Goal: Transaction & Acquisition: Purchase product/service

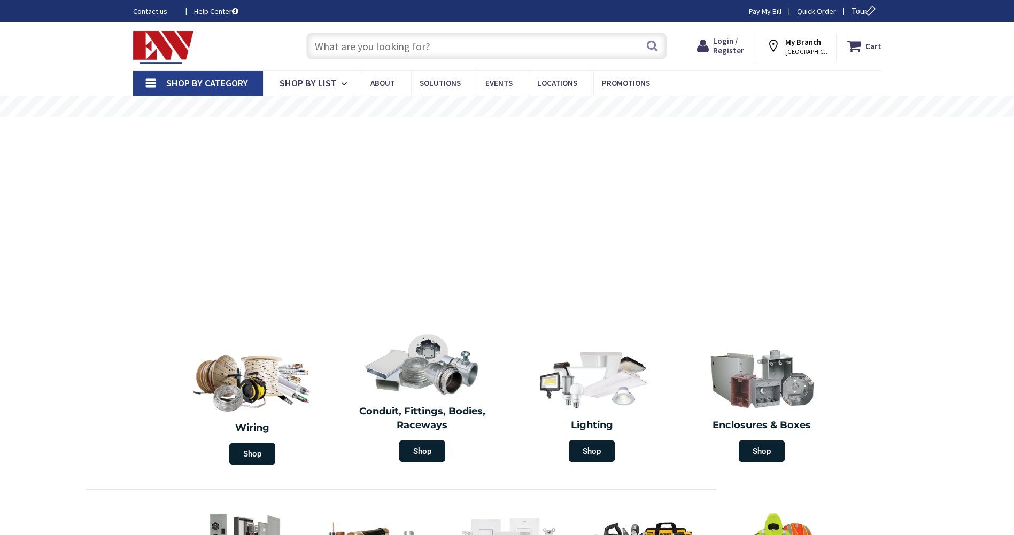
click at [438, 49] on input "text" at bounding box center [486, 46] width 361 height 27
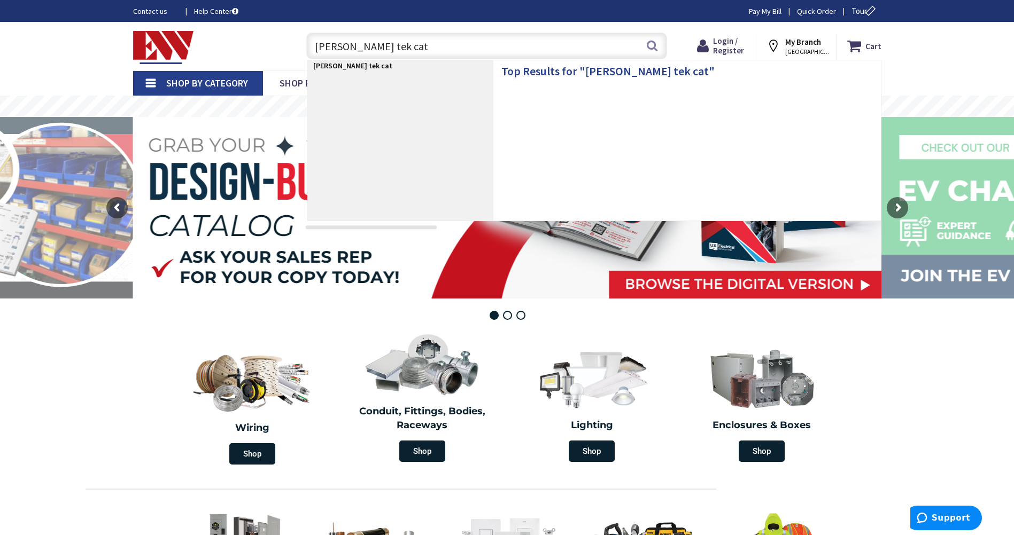
type input "berk tek cat 6"
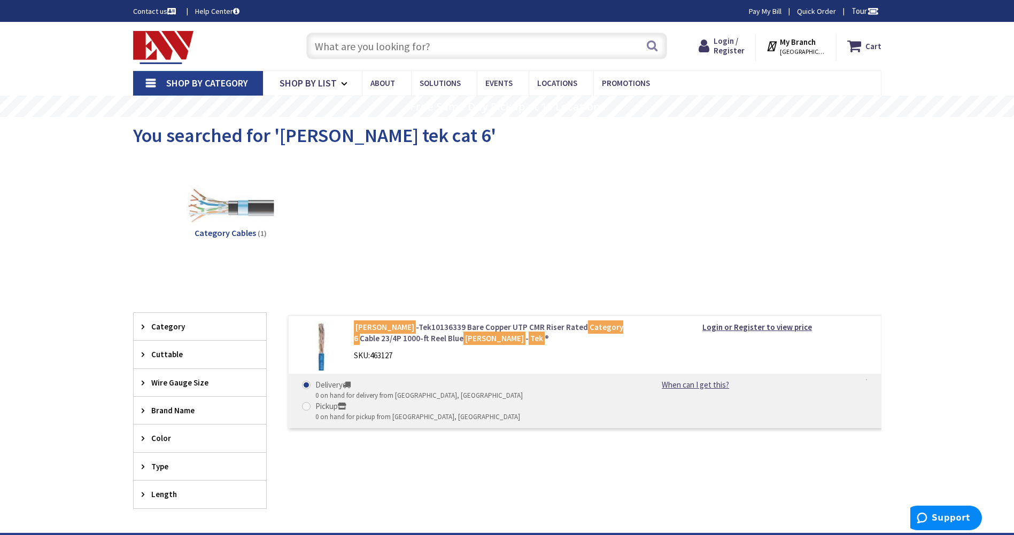
click at [502, 328] on link "[PERSON_NAME] -Tek10136339 Bare Copper UTP CMR Riser Rated Category 6 Cable 23/…" at bounding box center [490, 333] width 272 height 23
